Goal: Find specific page/section: Find specific page/section

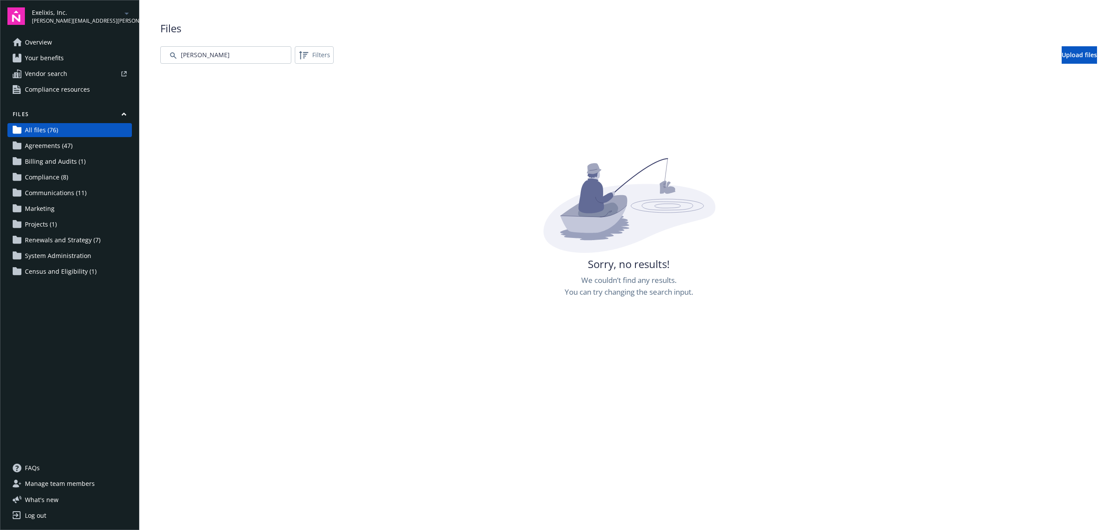
click at [76, 12] on span "Exelixis, Inc." at bounding box center [77, 12] width 90 height 9
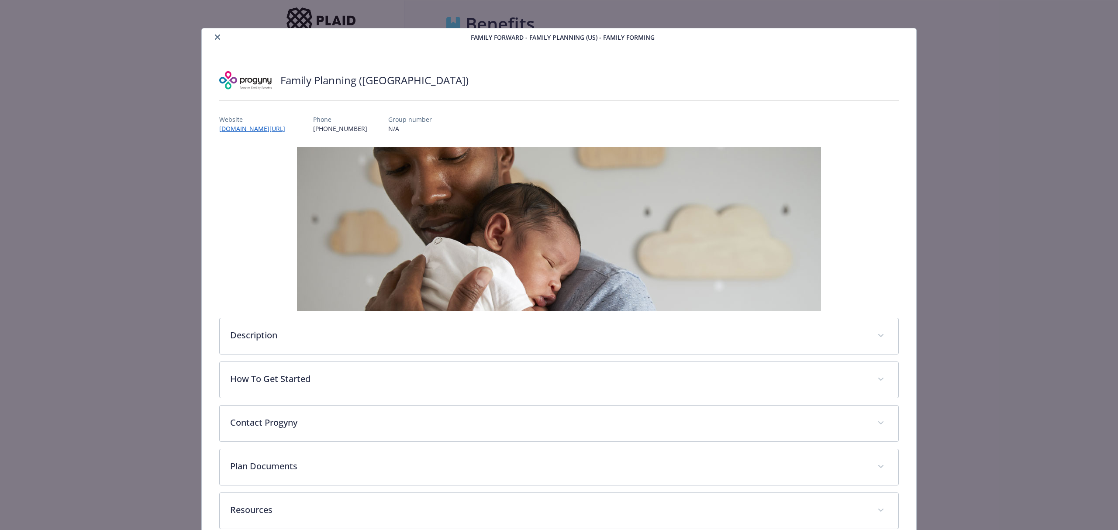
click at [219, 38] on button "close" at bounding box center [217, 37] width 10 height 10
